Goal: Transaction & Acquisition: Purchase product/service

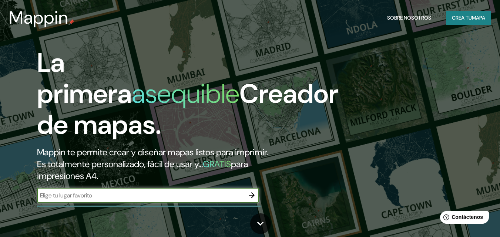
click at [209, 195] on input "text" at bounding box center [140, 195] width 207 height 9
type input "parque de la exposición"
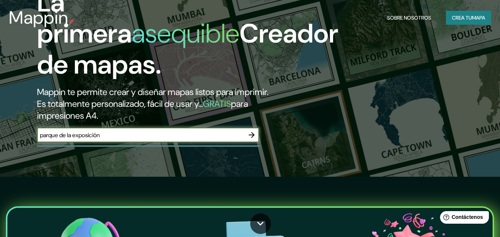
scroll to position [68, 0]
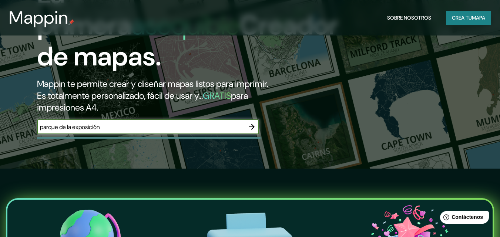
click at [252, 127] on icon "button" at bounding box center [252, 127] width 6 height 6
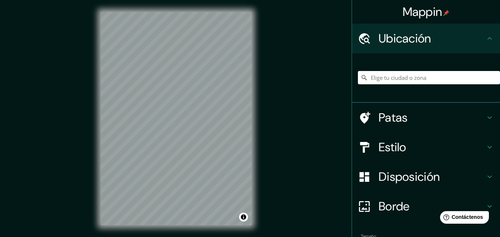
click at [331, 167] on div "Mappin Ubicación Patas Estilo Disposición Borde Elige un borde. Consejo : puede…" at bounding box center [250, 124] width 500 height 249
click at [388, 75] on input "Elige tu ciudad o zona" at bounding box center [429, 77] width 142 height 13
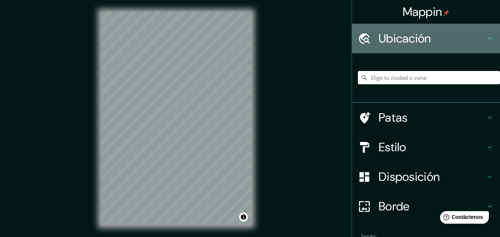
click at [411, 33] on font "Ubicación" at bounding box center [404, 39] width 53 height 16
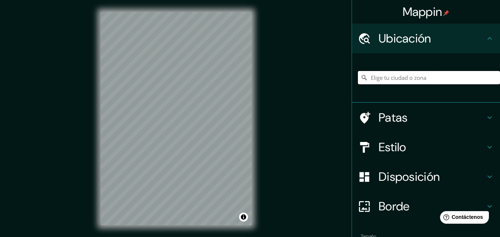
click at [408, 75] on input "Elige tu ciudad o zona" at bounding box center [429, 77] width 142 height 13
click at [454, 41] on h4 "Ubicación" at bounding box center [431, 38] width 107 height 15
click at [439, 75] on input "Elige tu ciudad o zona" at bounding box center [429, 77] width 142 height 13
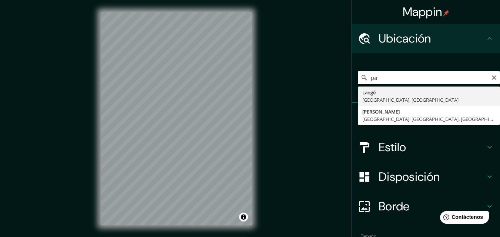
type input "p"
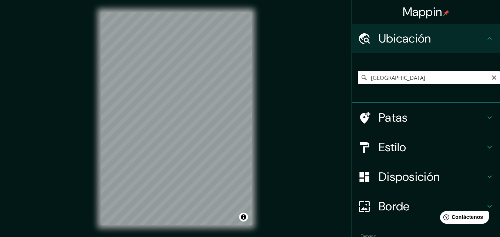
click at [278, 141] on div "Mappin Ubicación [GEOGRAPHIC_DATA] [GEOGRAPHIC_DATA] [GEOGRAPHIC_DATA] [GEOGRAP…" at bounding box center [250, 124] width 500 height 249
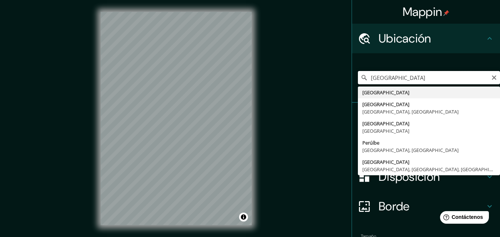
click at [395, 80] on input "[GEOGRAPHIC_DATA]" at bounding box center [429, 77] width 142 height 13
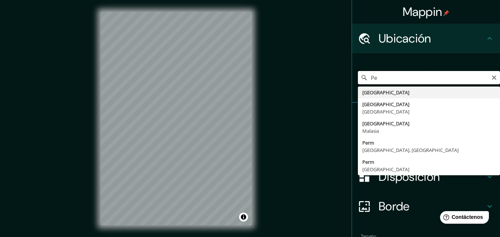
type input "P"
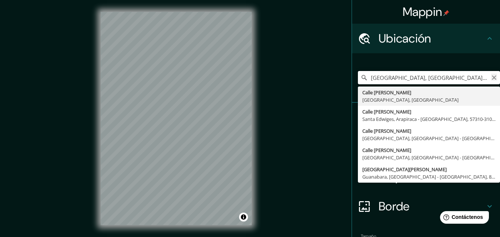
type input "[GEOGRAPHIC_DATA], [GEOGRAPHIC_DATA], [GEOGRAPHIC_DATA], [GEOGRAPHIC_DATA]"
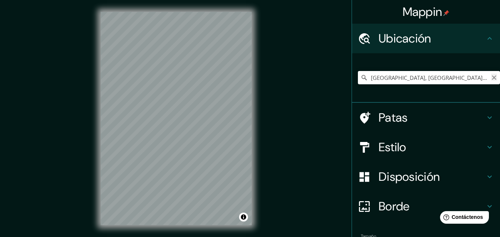
click at [491, 75] on icon "Claro" at bounding box center [494, 78] width 6 height 6
click at [457, 78] on input "Elige tu ciudad o zona" at bounding box center [429, 77] width 142 height 13
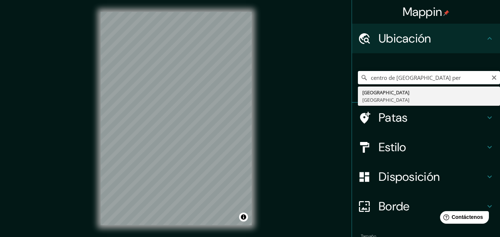
type input "[GEOGRAPHIC_DATA], [GEOGRAPHIC_DATA]"
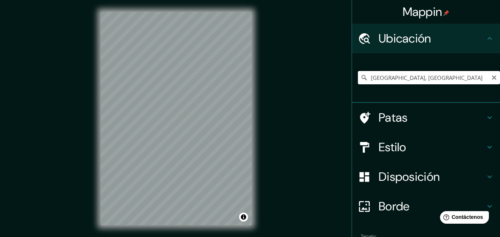
click at [310, 135] on div "Mappin Ubicación [GEOGRAPHIC_DATA], [GEOGRAPHIC_DATA] Provincia de [GEOGRAPHIC_…" at bounding box center [250, 124] width 500 height 249
click at [348, 125] on div "Mappin Ubicación [GEOGRAPHIC_DATA], [GEOGRAPHIC_DATA] Provincia de [GEOGRAPHIC_…" at bounding box center [250, 124] width 500 height 249
click at [268, 166] on div "Mappin Ubicación [GEOGRAPHIC_DATA], [GEOGRAPHIC_DATA] Provincia de [GEOGRAPHIC_…" at bounding box center [250, 124] width 500 height 249
click at [39, 149] on div "Mappin Ubicación [GEOGRAPHIC_DATA], [GEOGRAPHIC_DATA] Provincia de [GEOGRAPHIC_…" at bounding box center [250, 124] width 500 height 249
click at [269, 169] on div "Mappin Ubicación [GEOGRAPHIC_DATA], [GEOGRAPHIC_DATA] Provincia de [GEOGRAPHIC_…" at bounding box center [250, 124] width 500 height 249
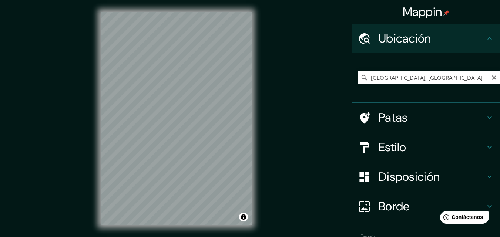
click at [254, 181] on div "© Mapbox © OpenStreetMap Improve this map" at bounding box center [176, 118] width 175 height 237
